Goal: Navigation & Orientation: Find specific page/section

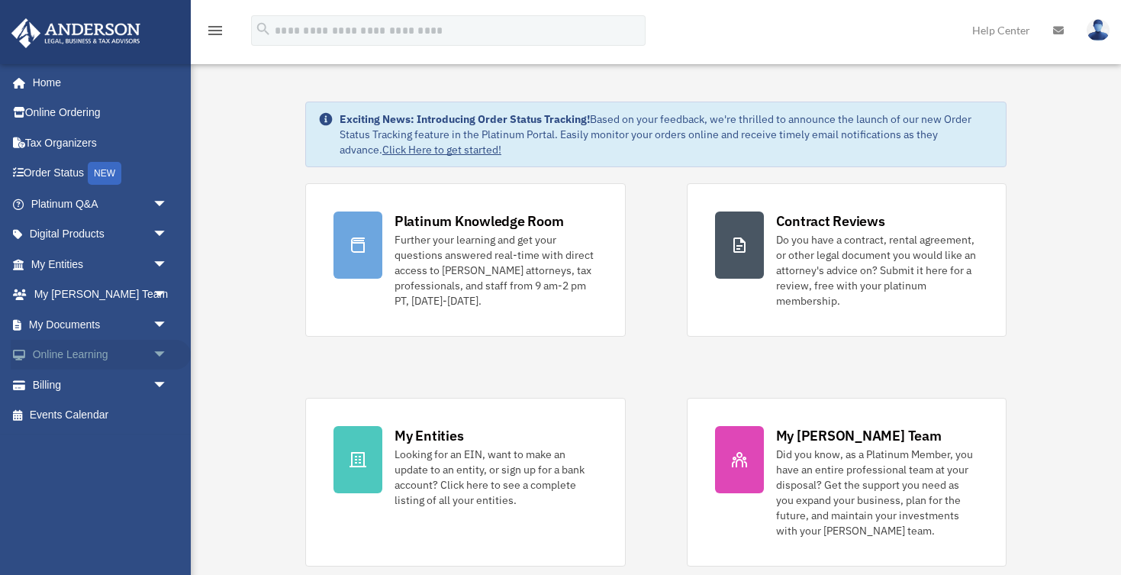
click at [164, 349] on span "arrow_drop_down" at bounding box center [168, 355] width 31 height 31
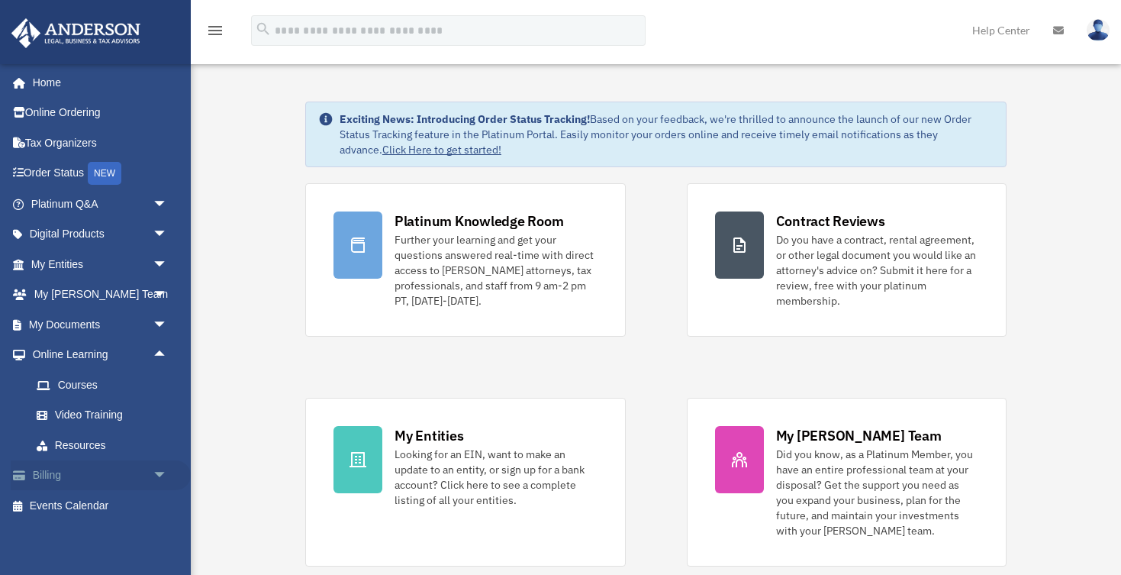
click at [153, 470] on span "arrow_drop_down" at bounding box center [168, 475] width 31 height 31
click at [168, 317] on span "arrow_drop_down" at bounding box center [168, 324] width 31 height 31
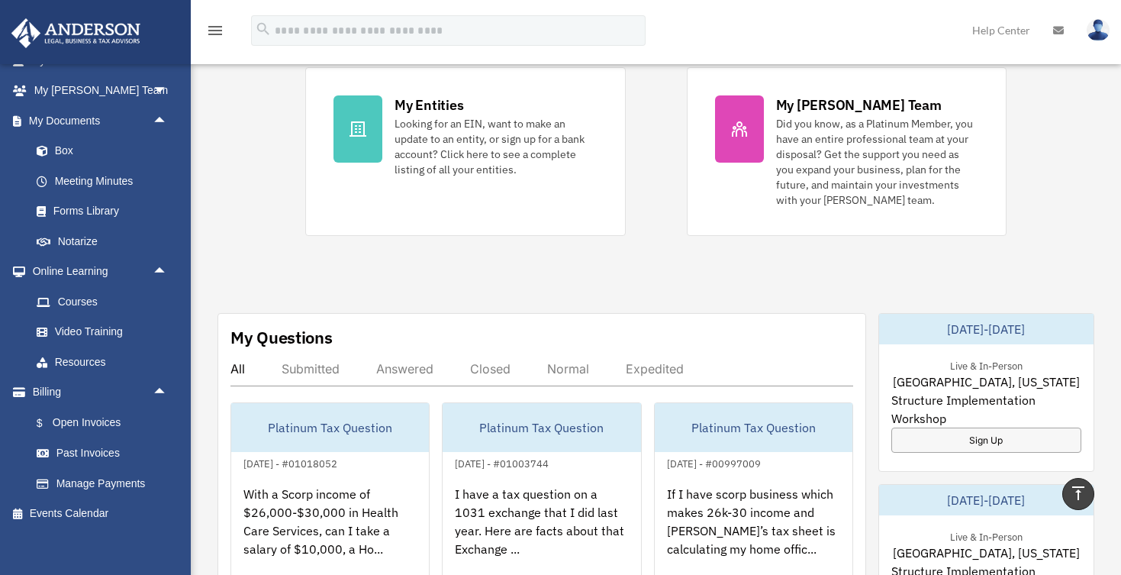
scroll to position [299, 0]
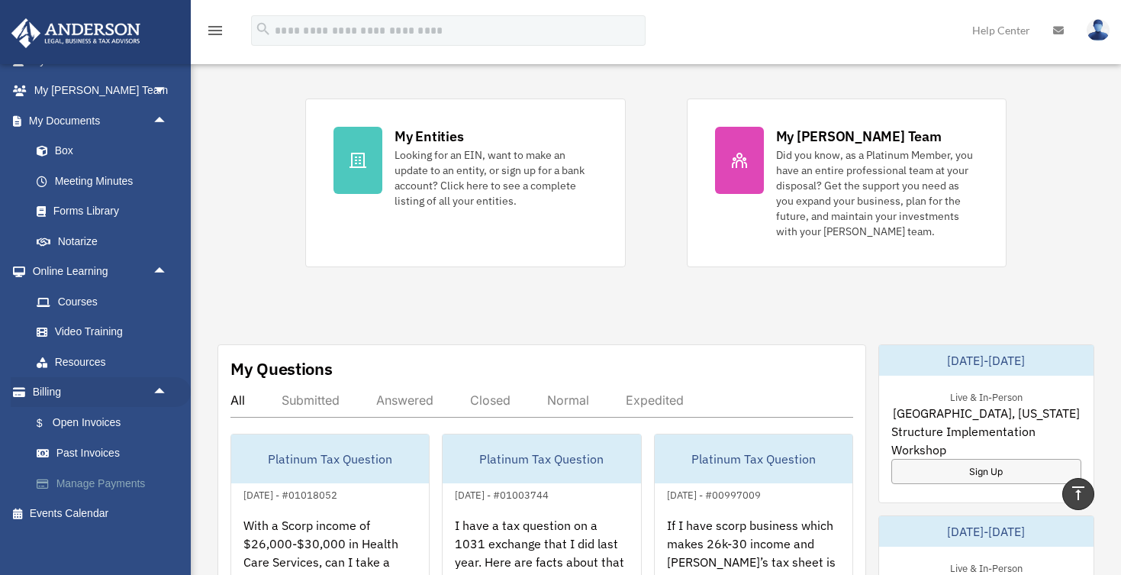
click at [118, 481] on link "Manage Payments" at bounding box center [105, 483] width 169 height 31
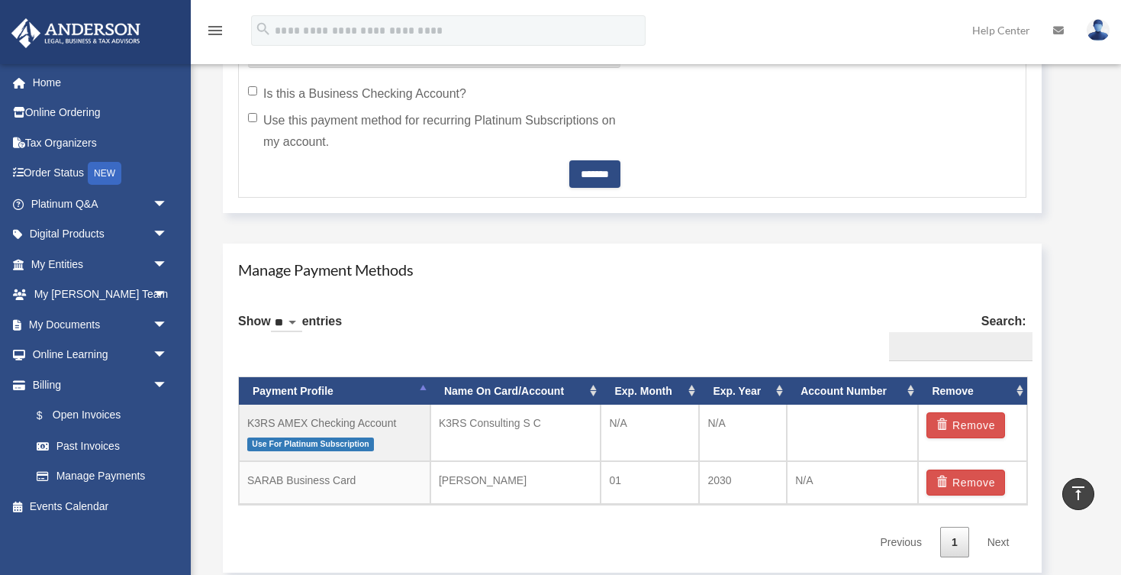
scroll to position [734, 0]
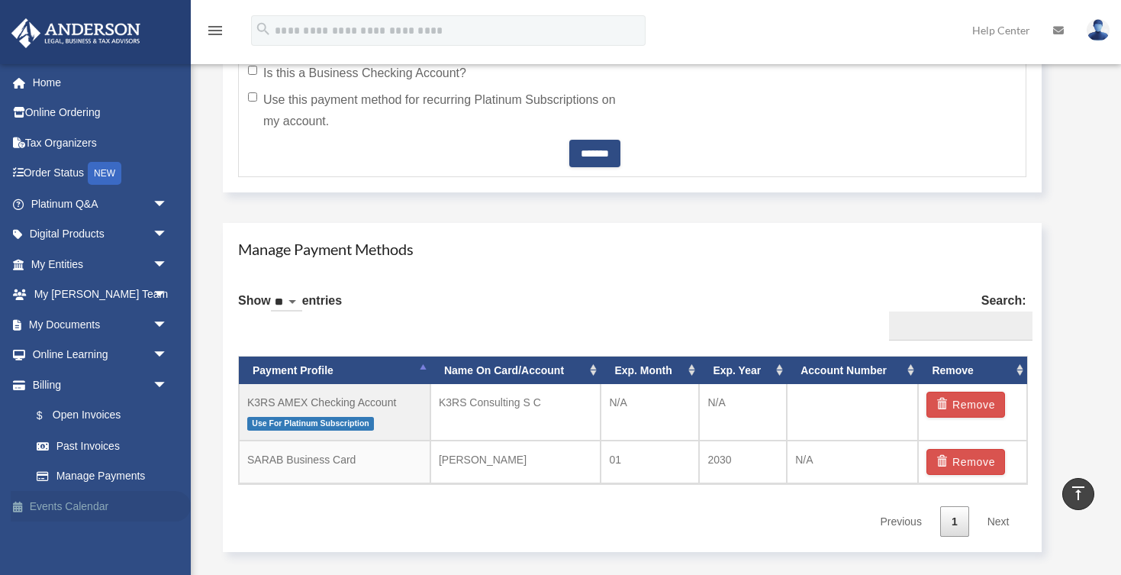
click at [85, 501] on link "Events Calendar" at bounding box center [101, 506] width 180 height 31
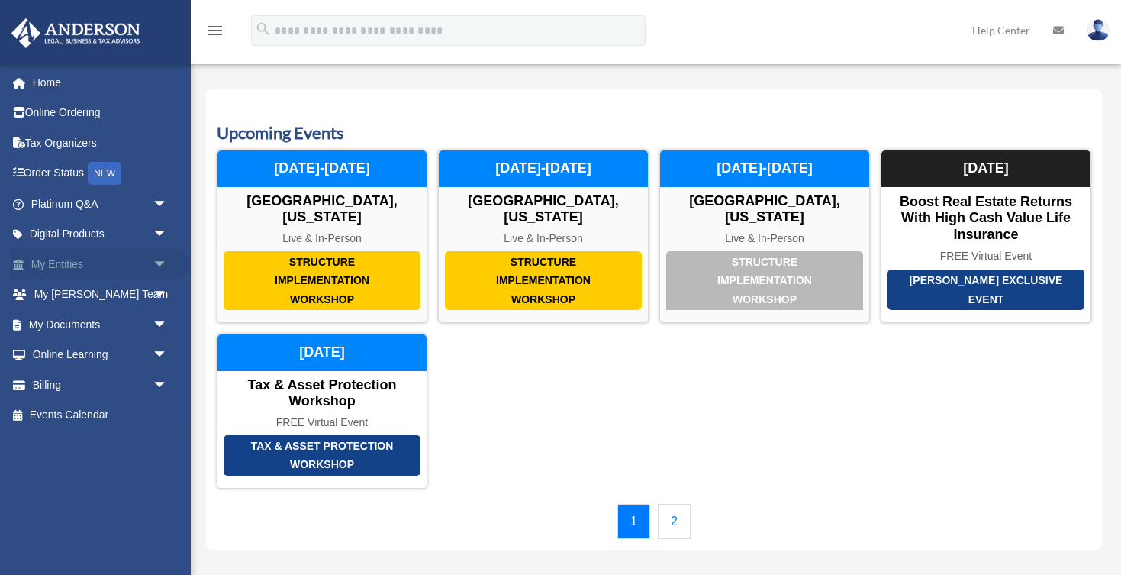
click at [160, 261] on span "arrow_drop_down" at bounding box center [168, 264] width 31 height 31
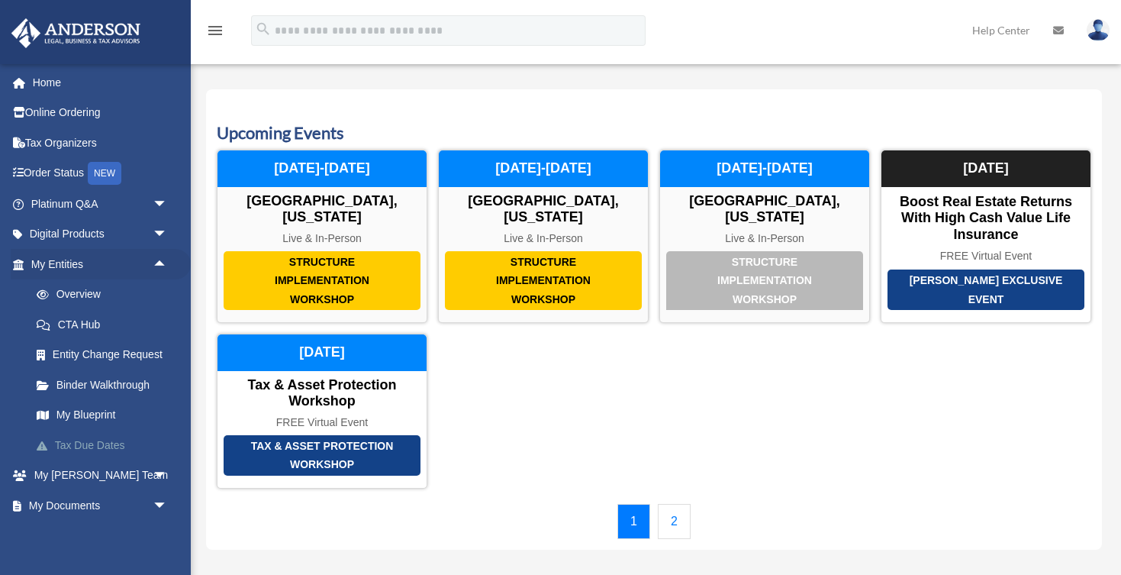
click at [84, 447] on link "Tax Due Dates" at bounding box center [105, 445] width 169 height 31
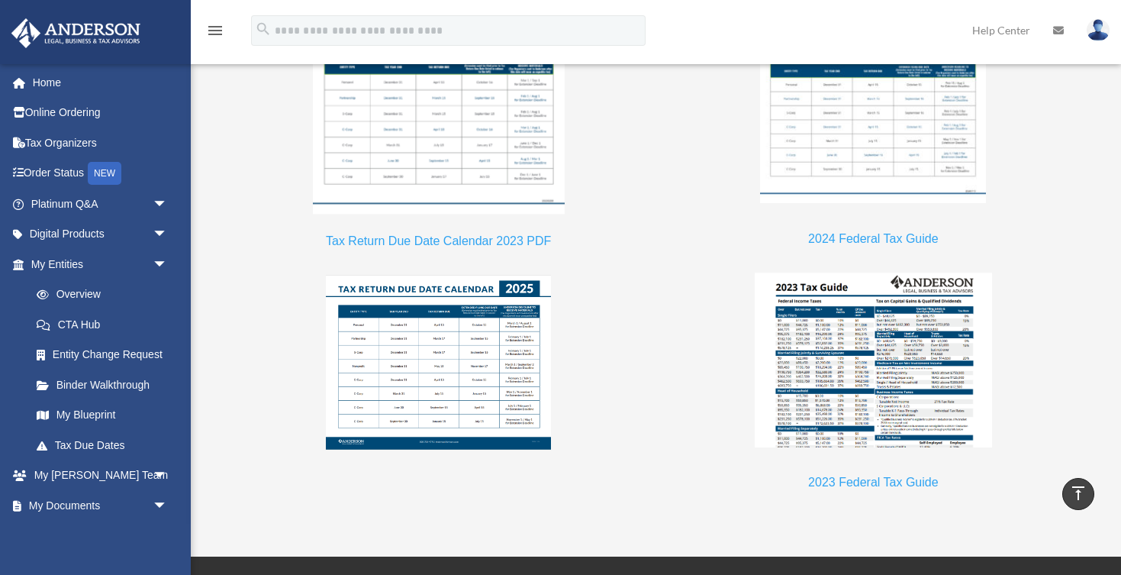
scroll to position [1417, 0]
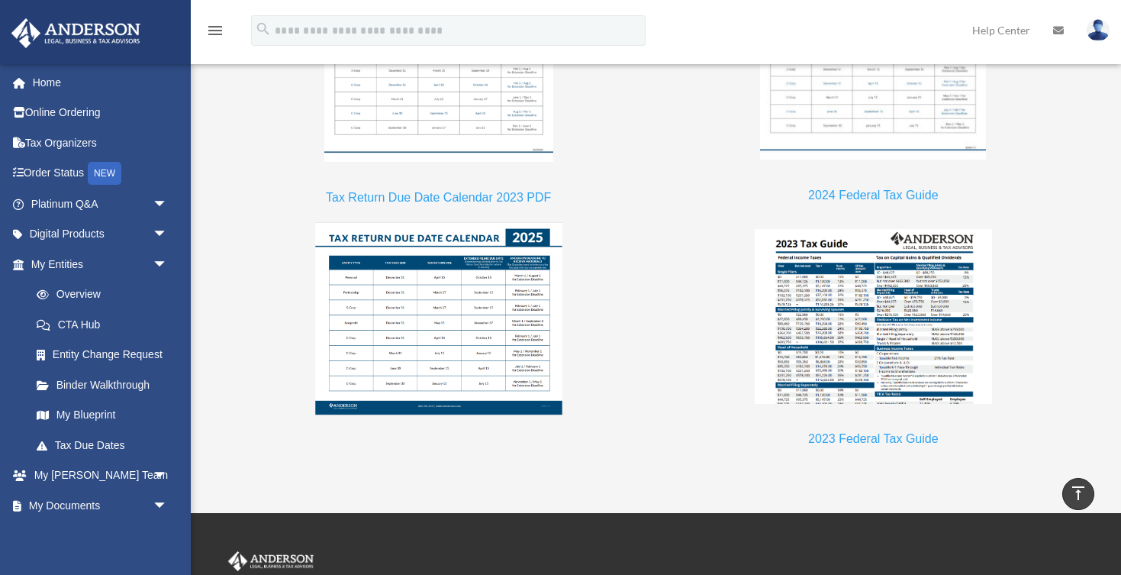
click at [460, 313] on img at bounding box center [438, 318] width 247 height 192
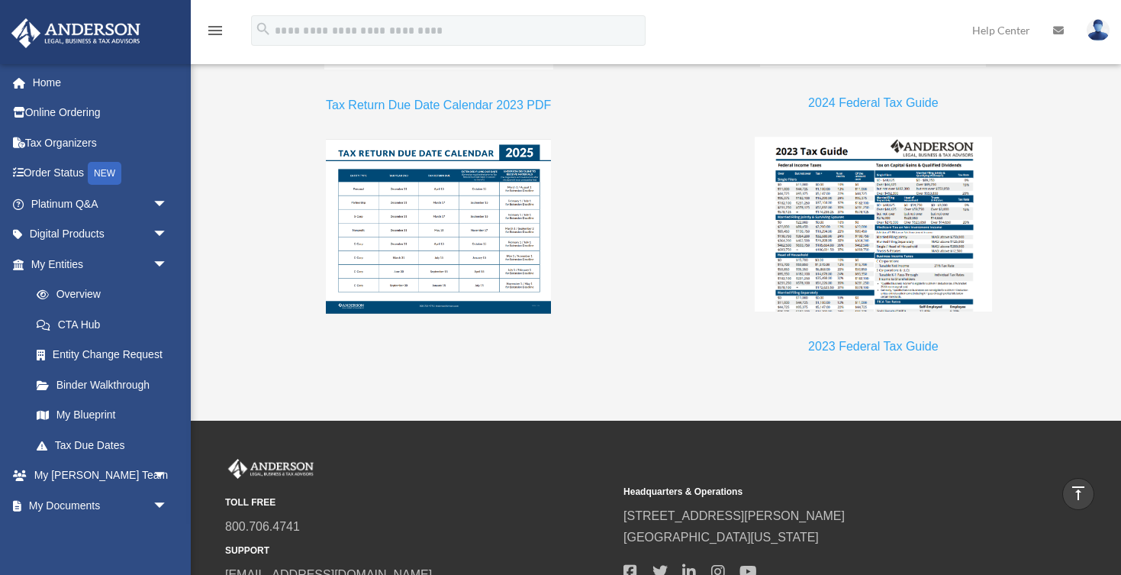
scroll to position [1509, 0]
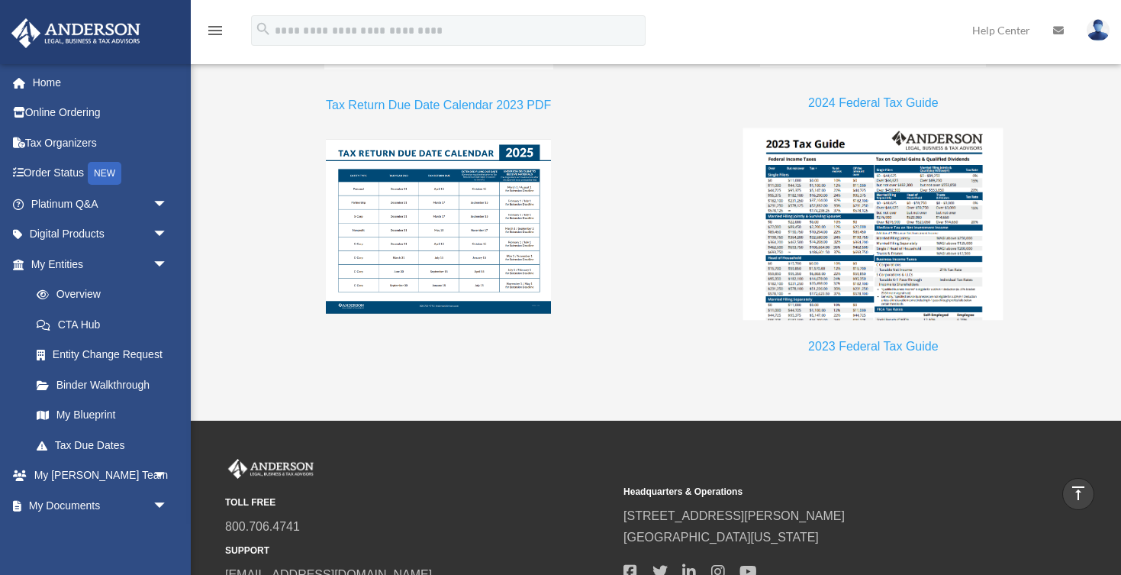
click at [895, 231] on img at bounding box center [873, 223] width 261 height 192
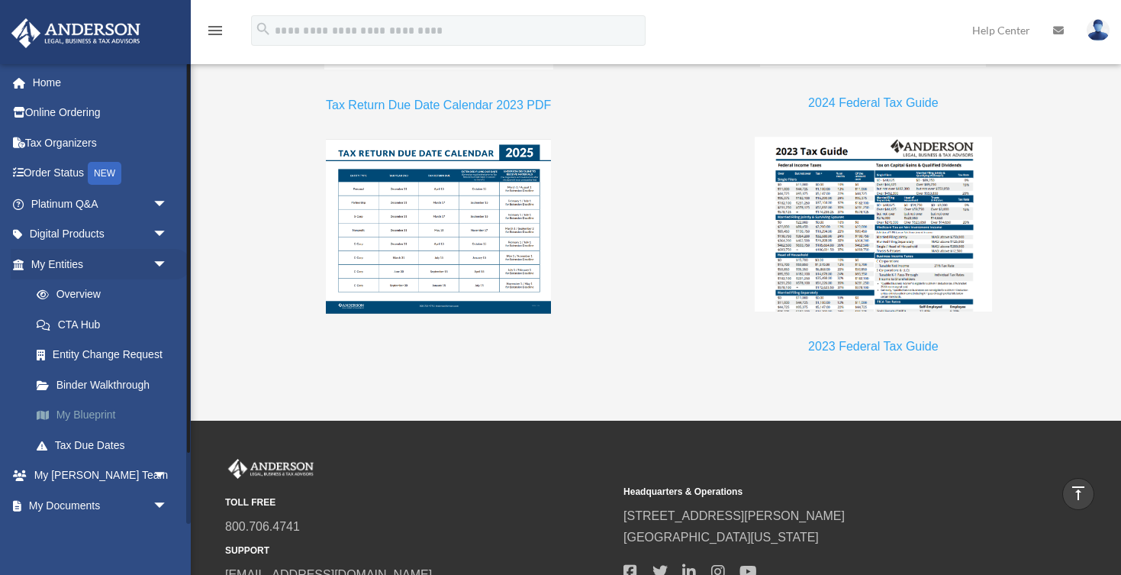
click at [105, 407] on link "My Blueprint" at bounding box center [105, 415] width 169 height 31
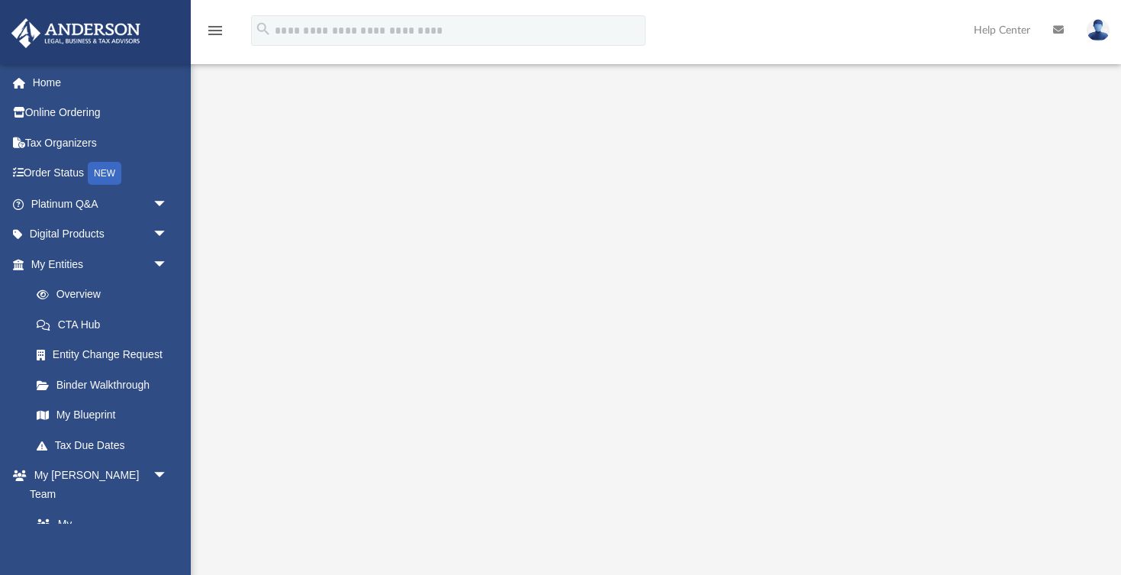
scroll to position [112, 0]
click at [102, 295] on link "Overview" at bounding box center [105, 294] width 169 height 31
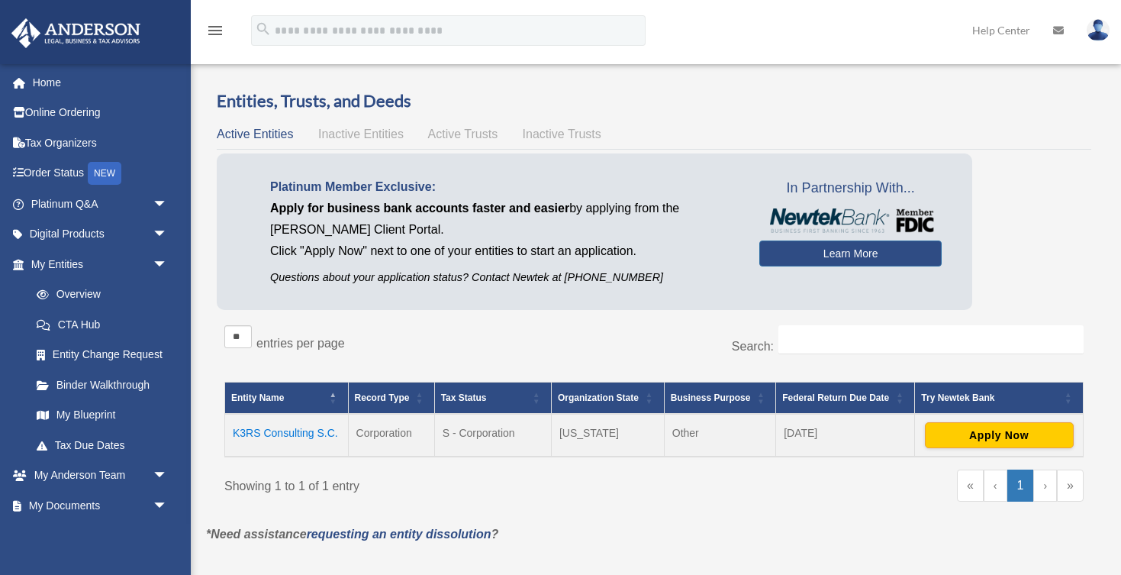
click at [310, 428] on td "K3RS Consulting S.C." at bounding box center [287, 435] width 124 height 43
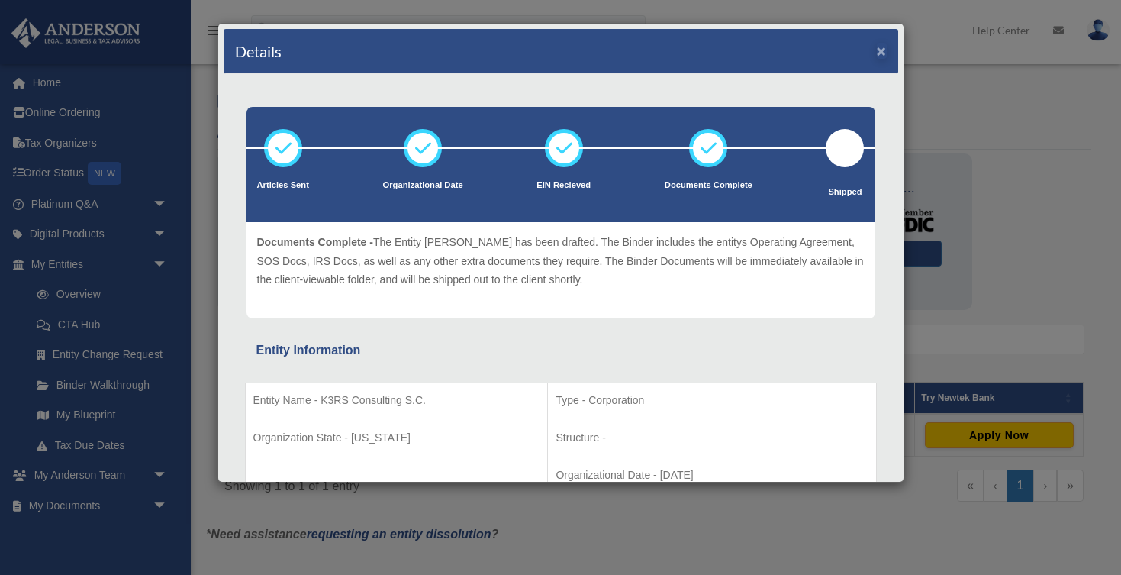
click at [879, 50] on button "×" at bounding box center [882, 51] width 10 height 16
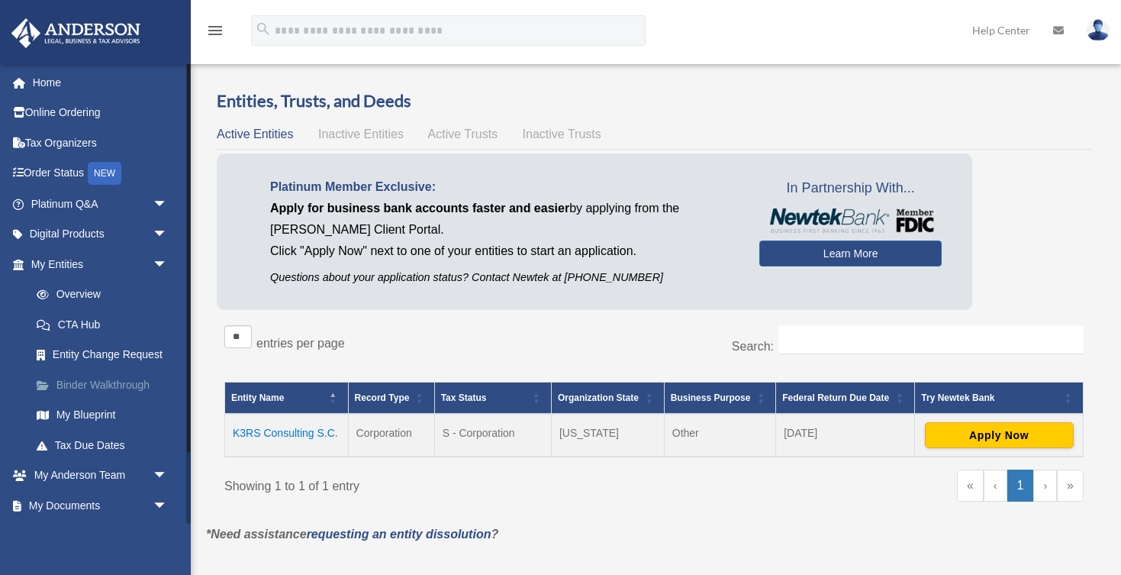
click at [120, 384] on link "Binder Walkthrough" at bounding box center [105, 384] width 169 height 31
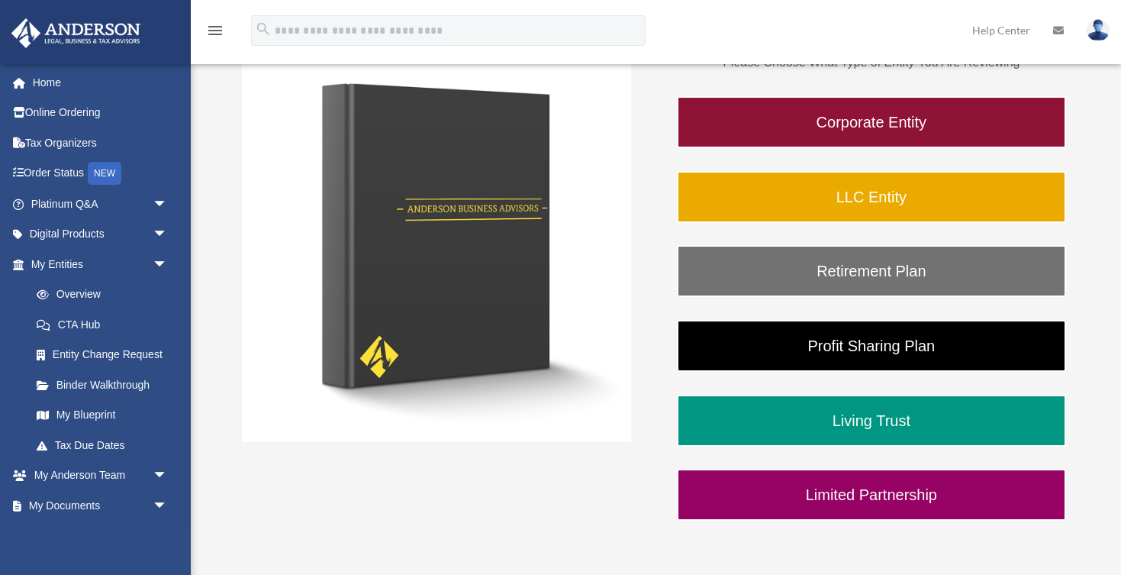
scroll to position [253, 0]
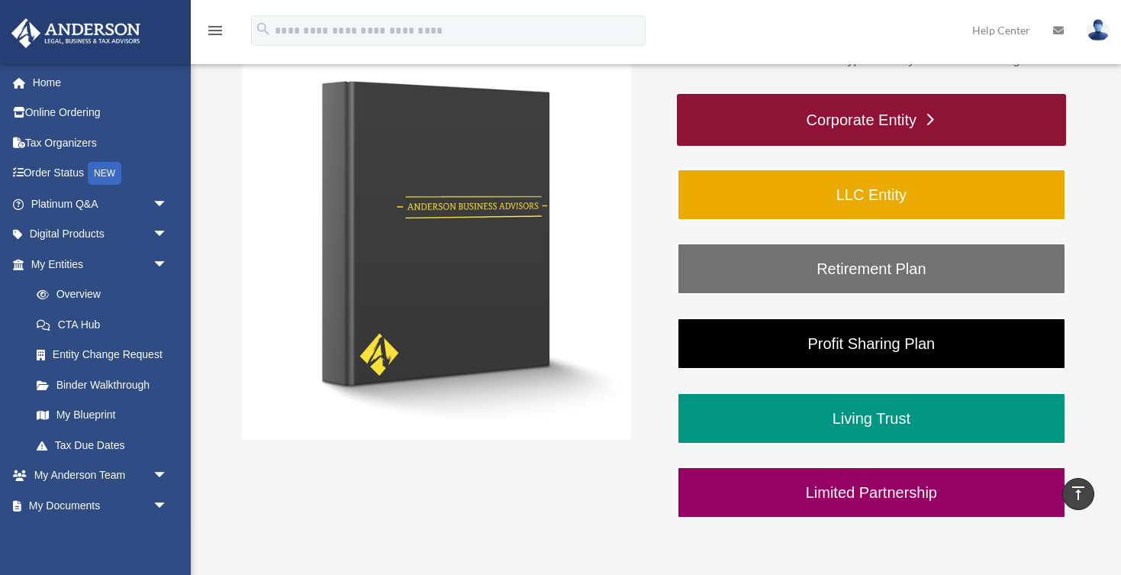
click at [941, 126] on link "Corporate Entity" at bounding box center [871, 120] width 389 height 52
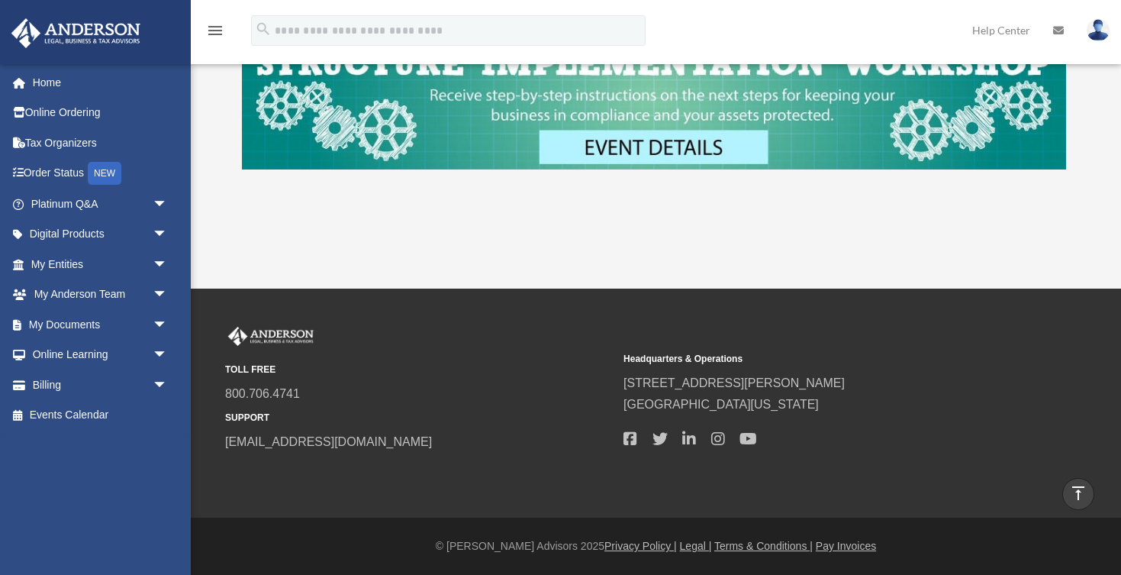
scroll to position [689, 0]
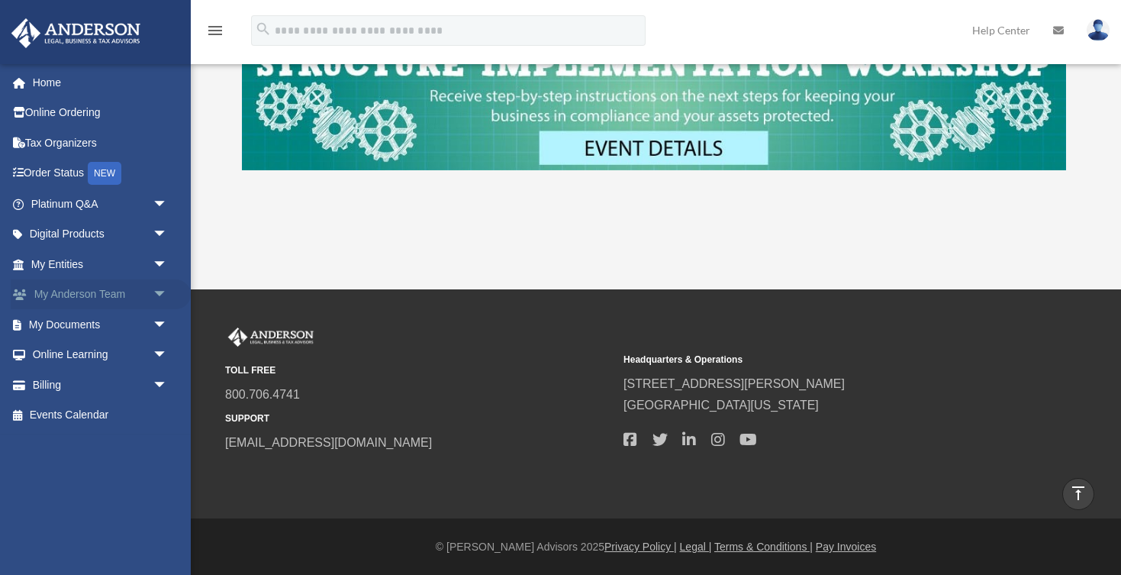
click at [166, 290] on span "arrow_drop_down" at bounding box center [168, 294] width 31 height 31
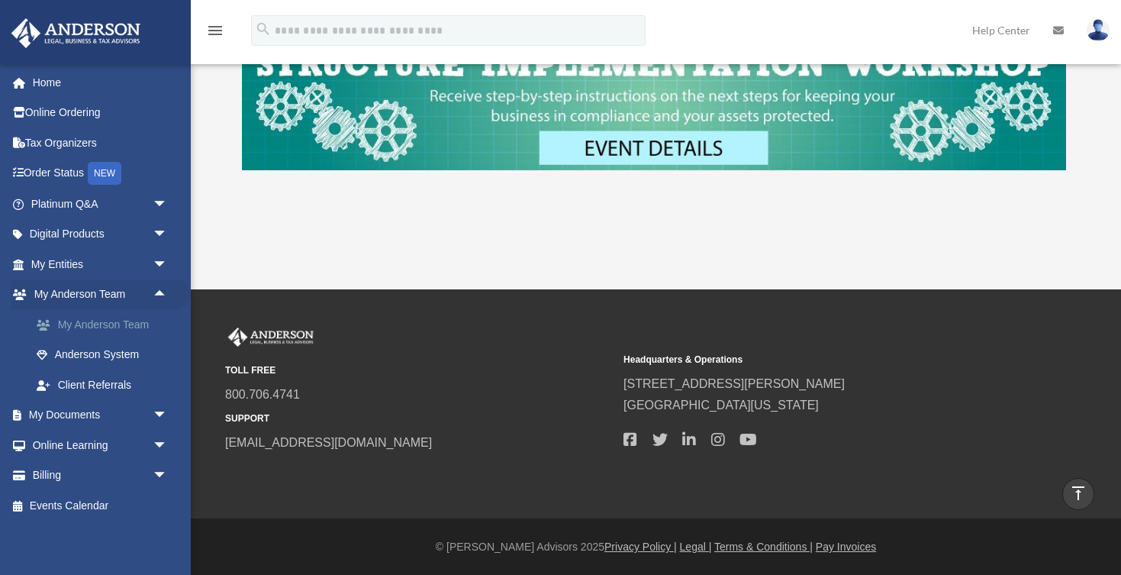
click at [134, 327] on link "My Anderson Team" at bounding box center [105, 324] width 169 height 31
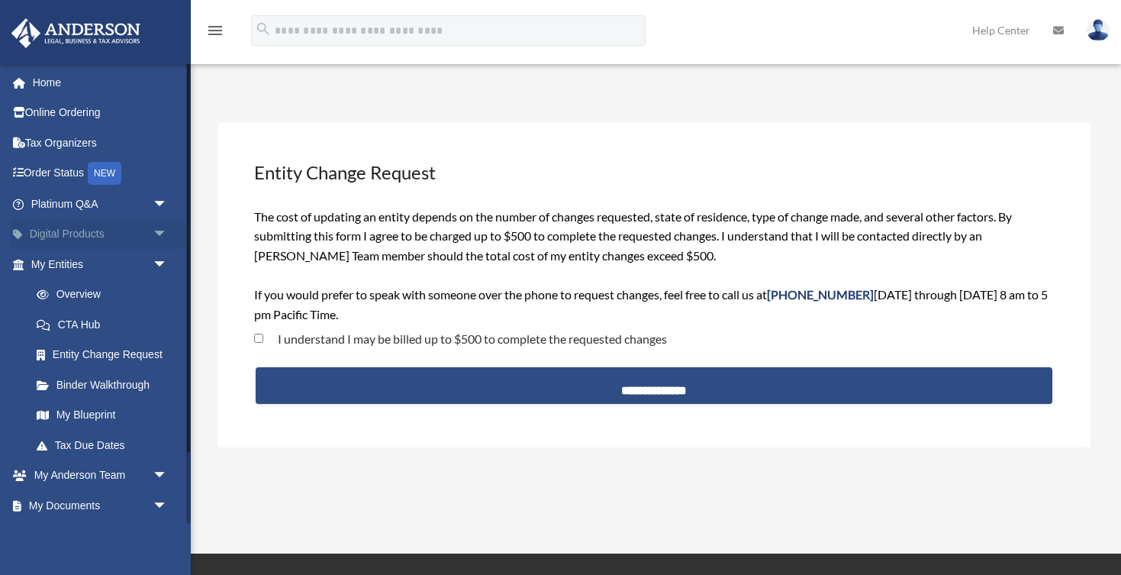
click at [154, 230] on span "arrow_drop_down" at bounding box center [168, 234] width 31 height 31
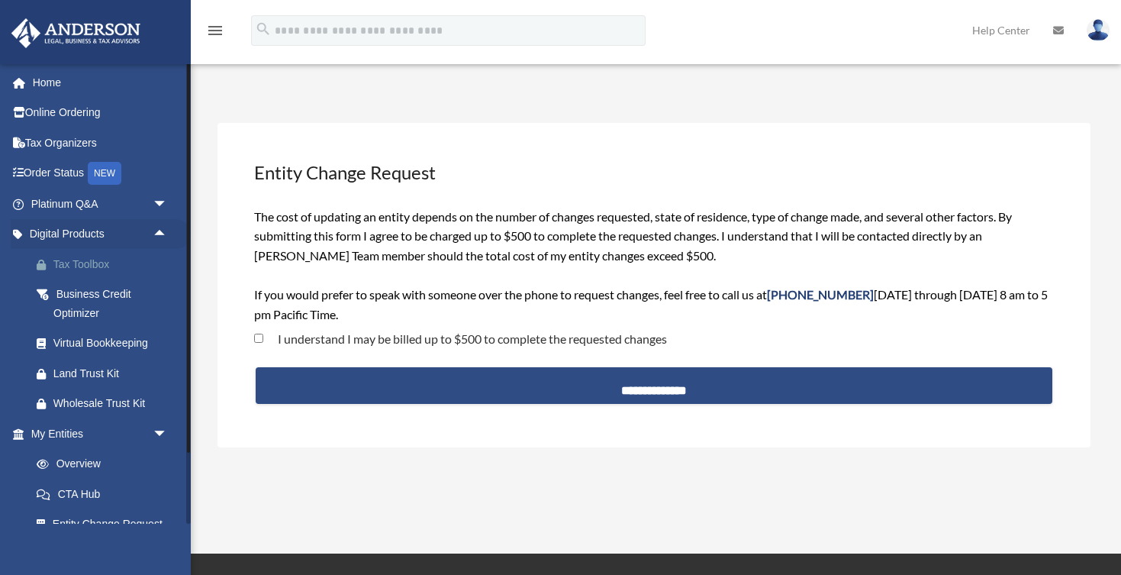
click at [95, 260] on div "Tax Toolbox" at bounding box center [112, 264] width 118 height 19
click at [137, 201] on link "Platinum Q&A arrow_drop_down" at bounding box center [101, 204] width 180 height 31
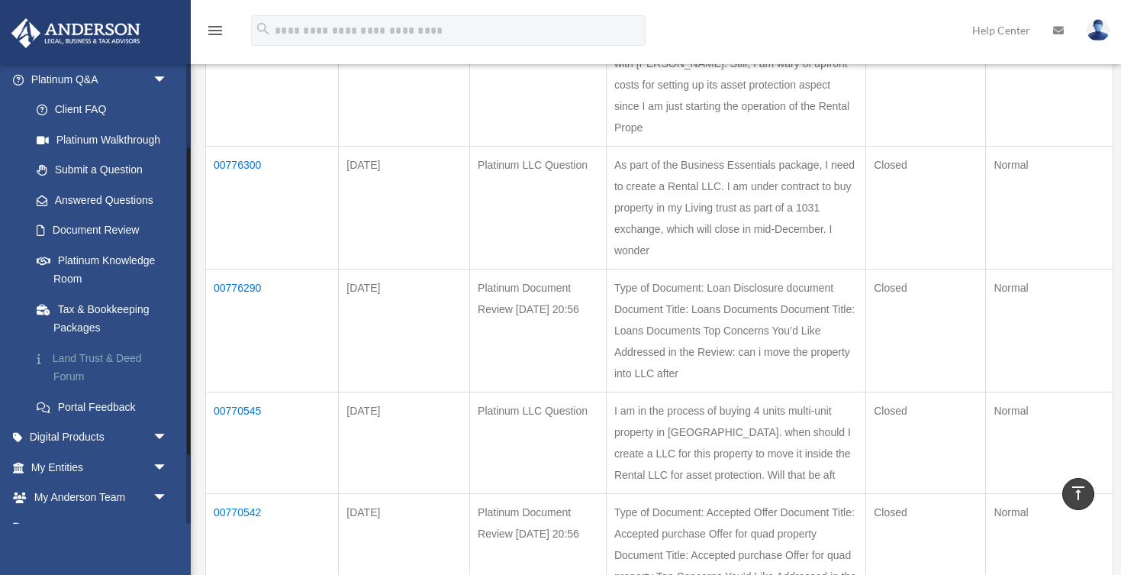
scroll to position [125, 0]
click at [124, 302] on link "Tax & Bookkeeping Packages" at bounding box center [105, 317] width 169 height 49
